Goal: Check status: Check status

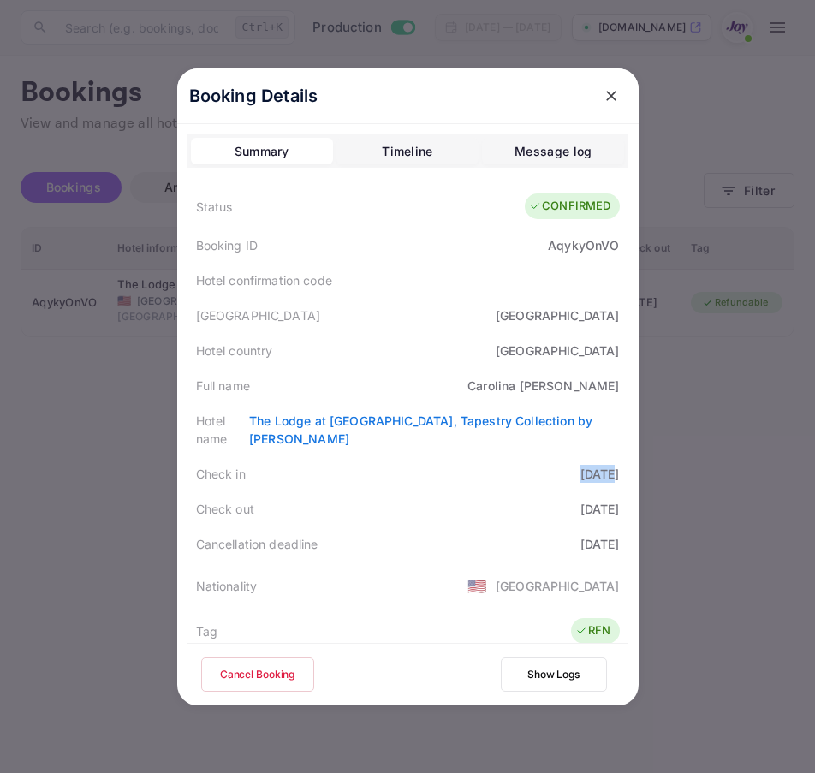
click at [602, 97] on icon "close" at bounding box center [610, 95] width 17 height 17
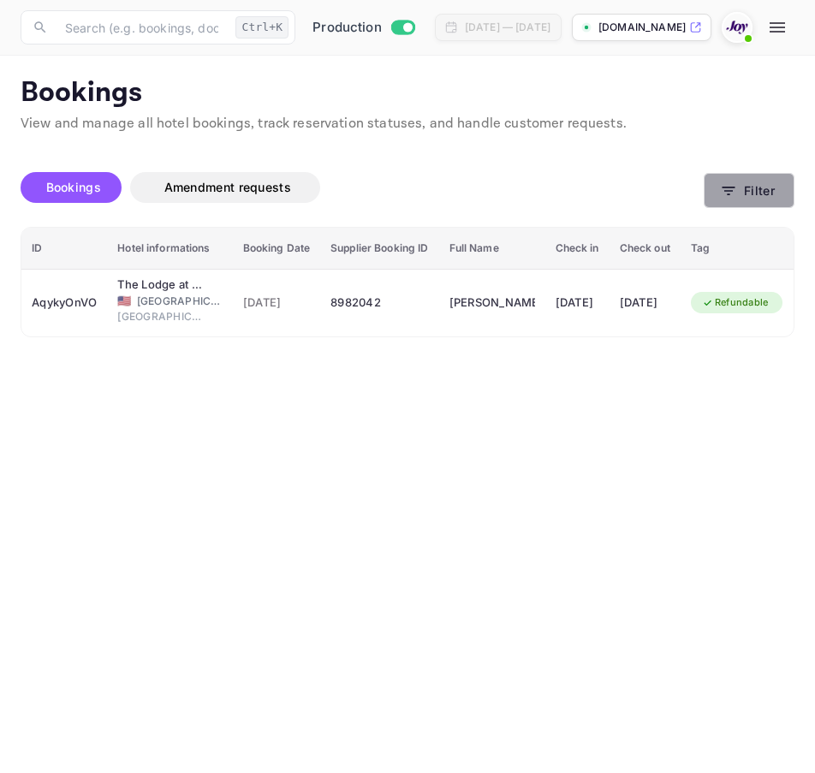
click at [727, 181] on button "Filter" at bounding box center [748, 190] width 91 height 35
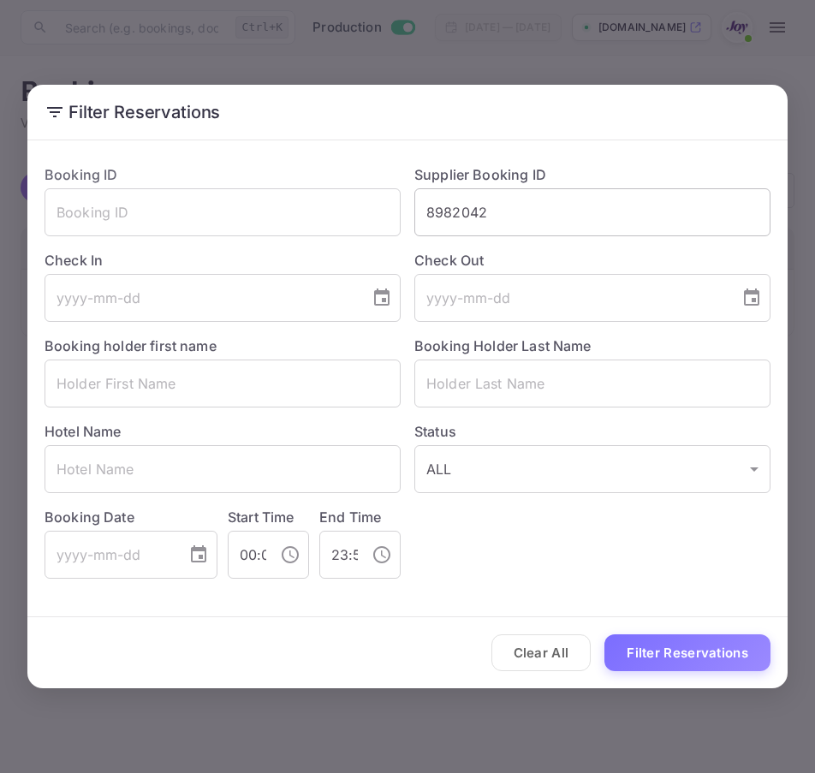
click at [662, 222] on input "8982042" at bounding box center [592, 212] width 356 height 48
paste input "65583658"
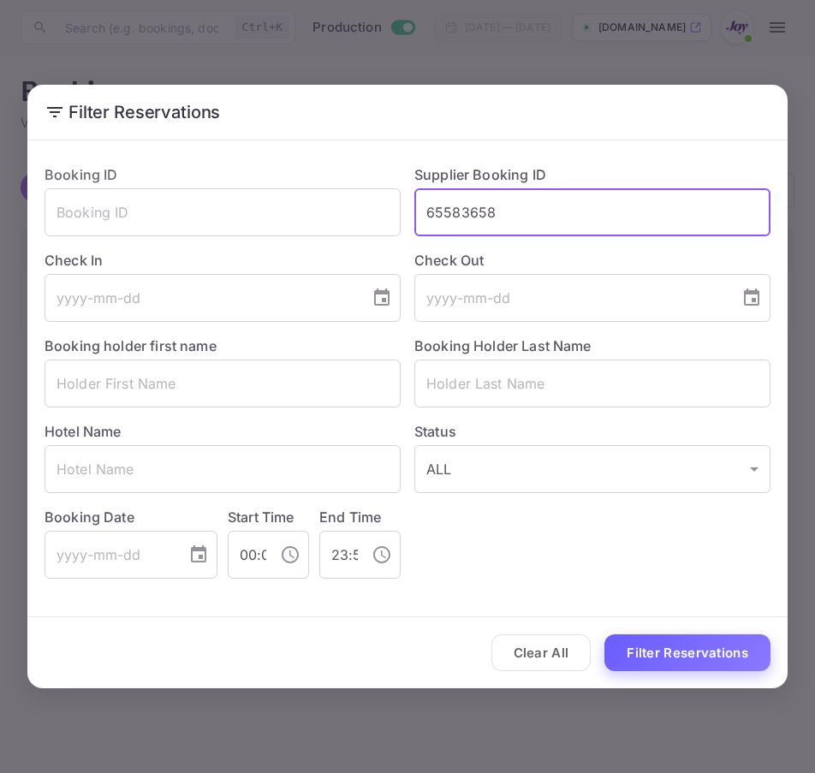
type input "65583658"
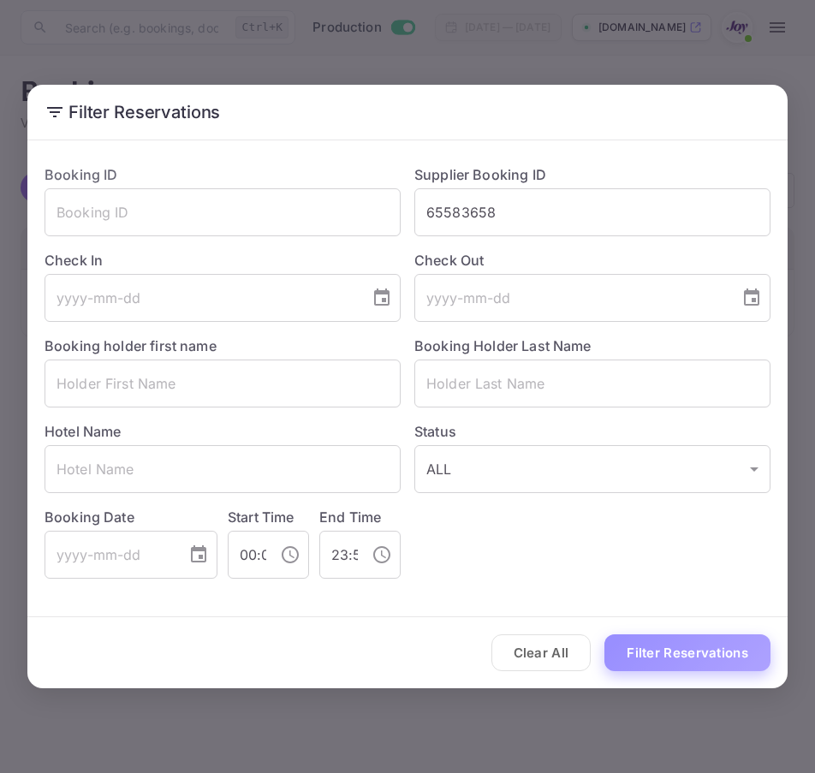
click at [646, 647] on button "Filter Reservations" at bounding box center [687, 652] width 166 height 37
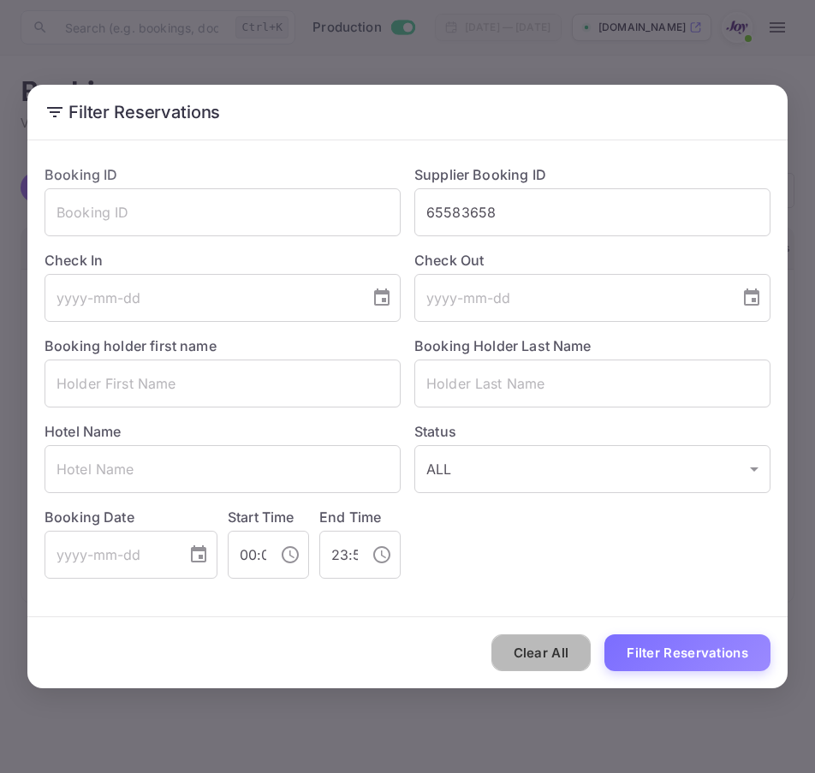
click at [579, 655] on button "Clear All" at bounding box center [541, 652] width 100 height 37
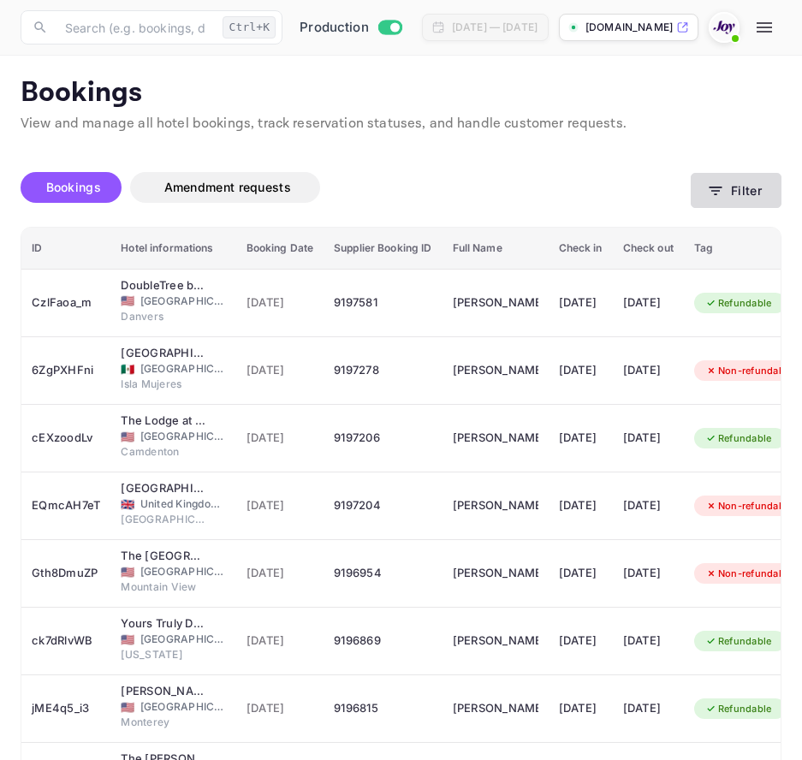
click at [732, 189] on button "Filter" at bounding box center [736, 190] width 91 height 35
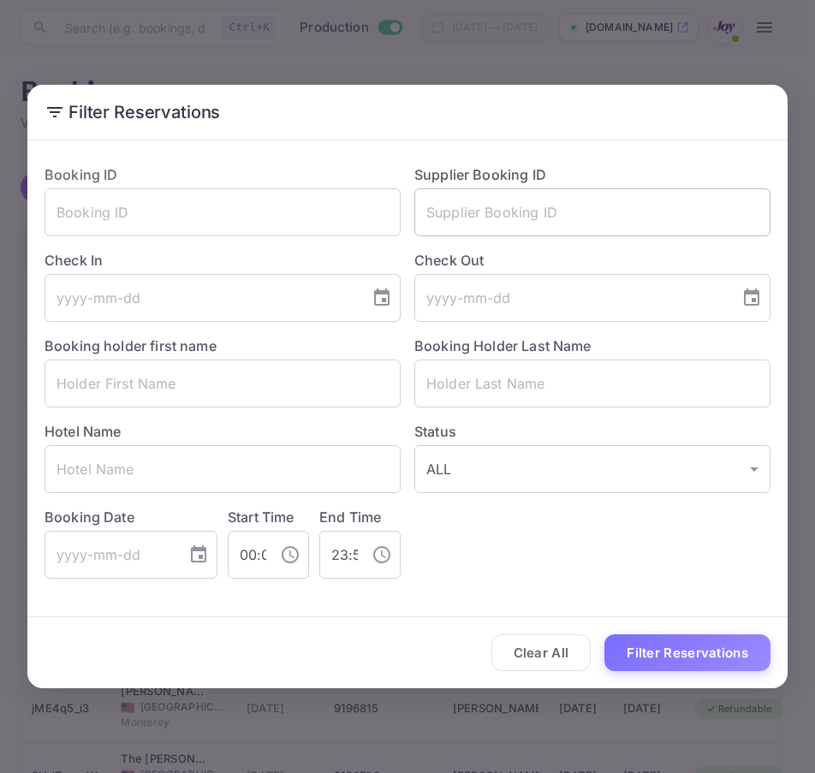
click at [478, 223] on input "text" at bounding box center [592, 212] width 356 height 48
paste input "65583658"
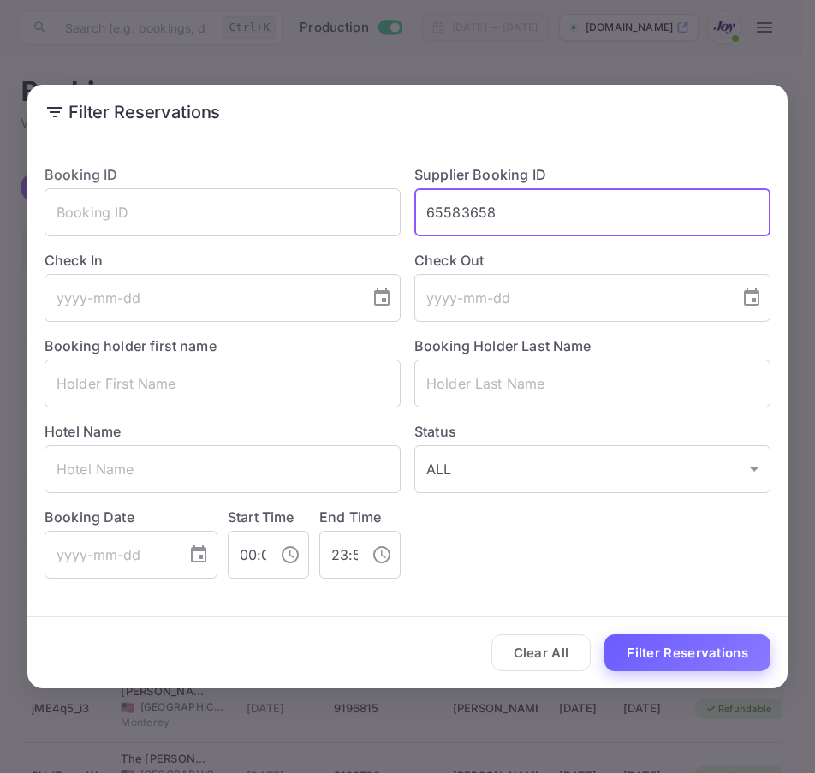
type input "65583658"
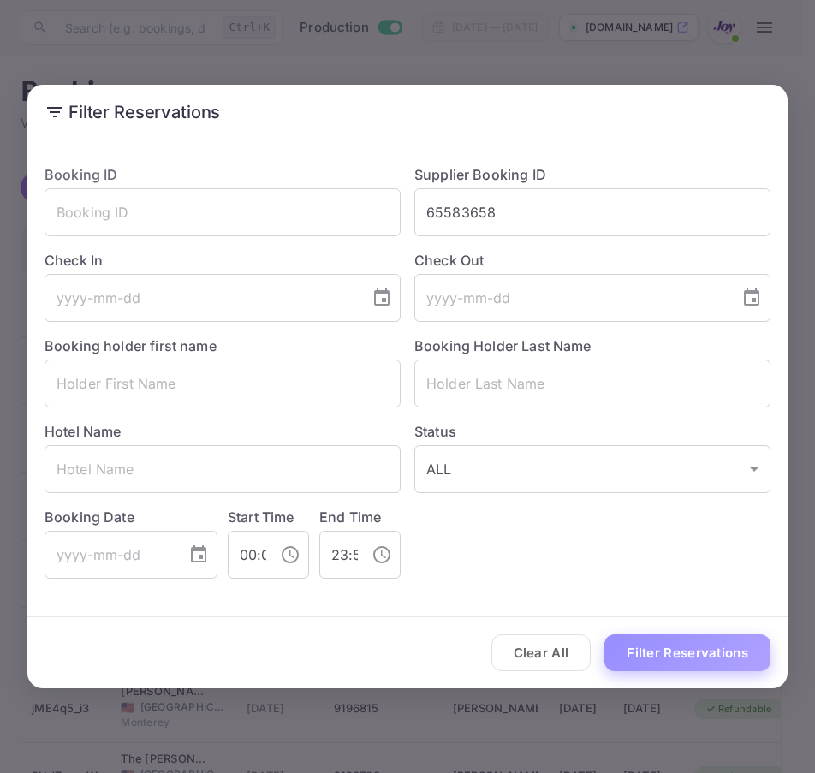
click at [680, 638] on button "Filter Reservations" at bounding box center [687, 652] width 166 height 37
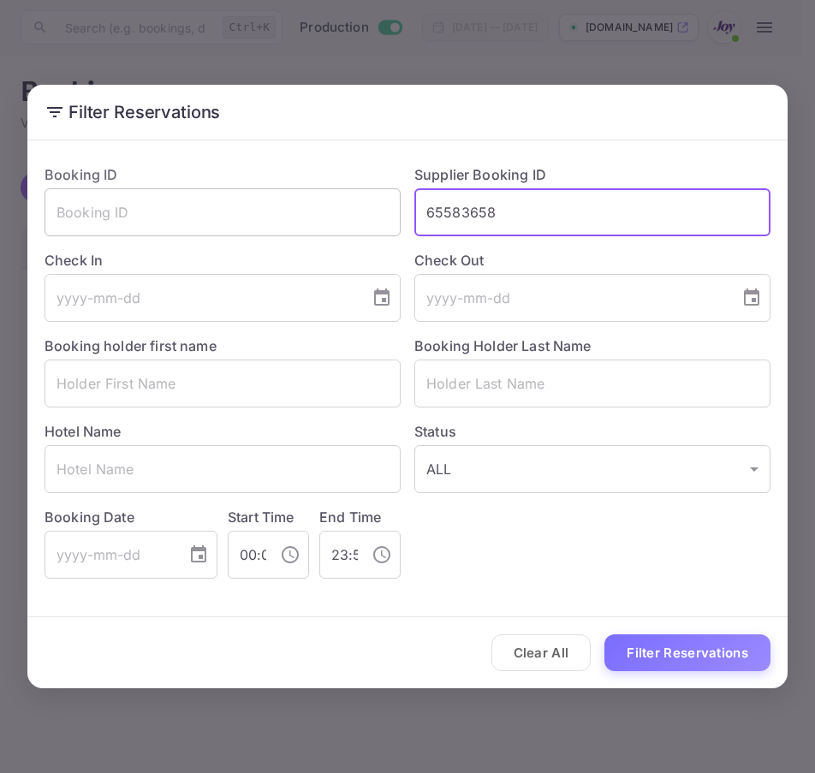
drag, startPoint x: 522, startPoint y: 221, endPoint x: 208, endPoint y: 204, distance: 314.5
click at [208, 204] on div "Booking ID ​ Supplier Booking ID 65583658 ​ Check In ​ Check Out ​ Booking hold…" at bounding box center [400, 365] width 739 height 428
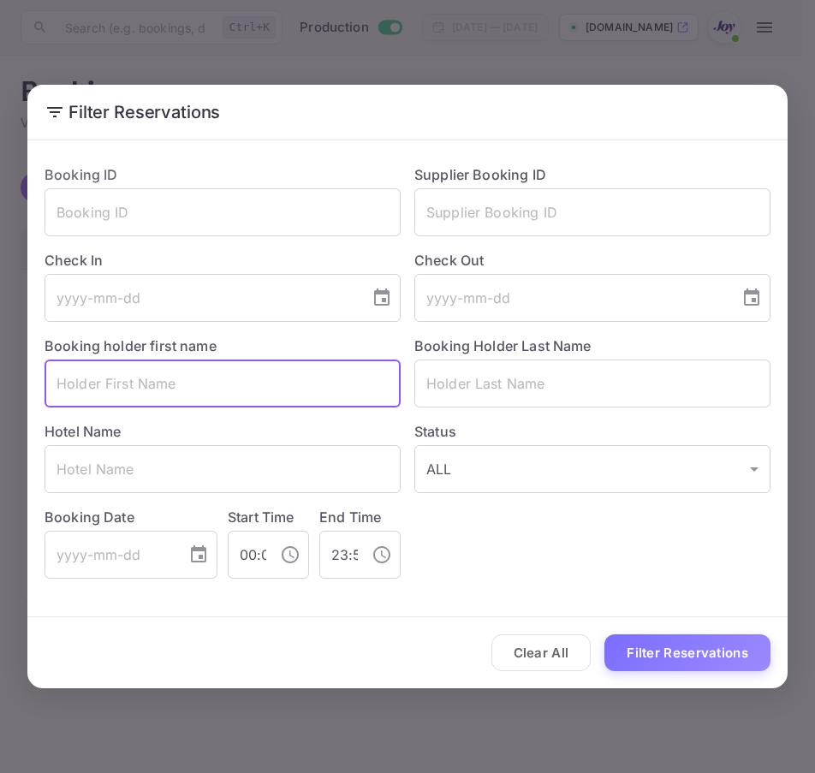
click at [217, 393] on input "text" at bounding box center [222, 383] width 356 height 48
paste input "Dara"
type input "Dara"
click at [504, 369] on input "text" at bounding box center [592, 383] width 356 height 48
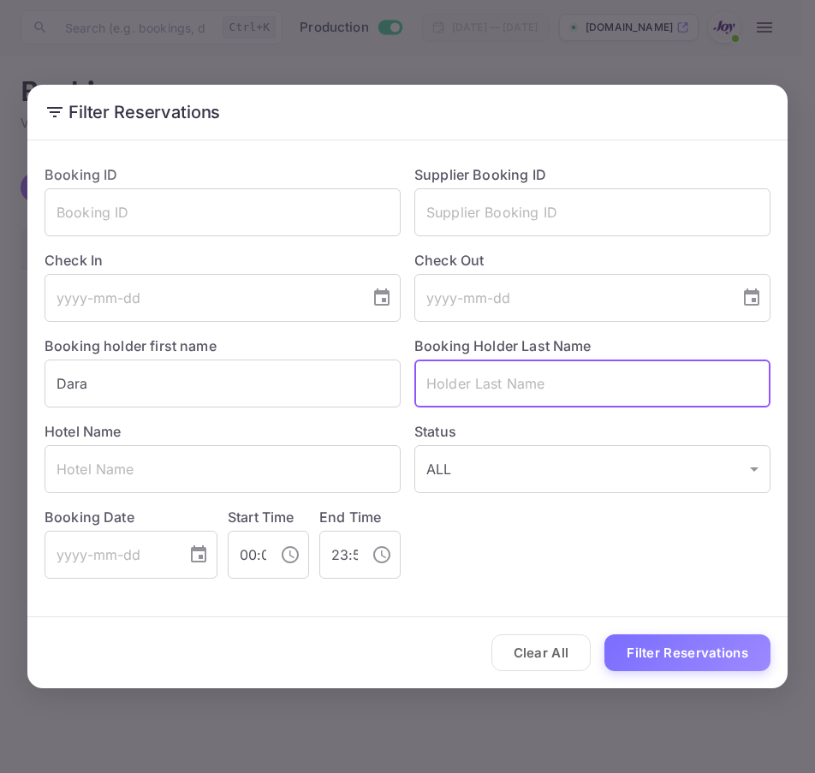
paste input "Sarasati"
type input "Sarasati"
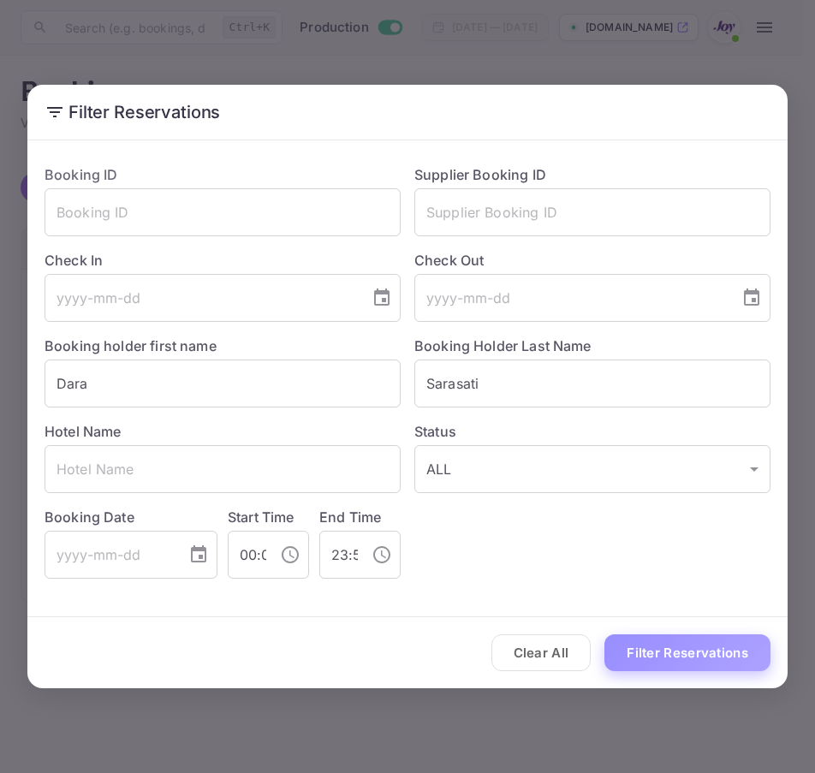
click at [673, 667] on button "Filter Reservations" at bounding box center [687, 652] width 166 height 37
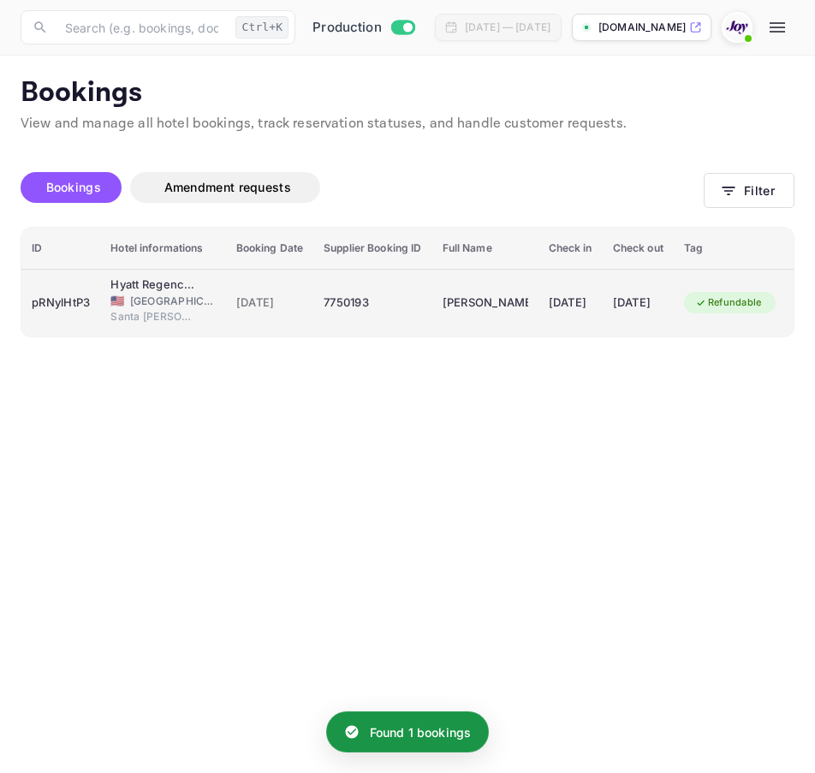
click at [78, 294] on div "pRNylHtP3" at bounding box center [61, 302] width 58 height 27
